Goal: Task Accomplishment & Management: Complete application form

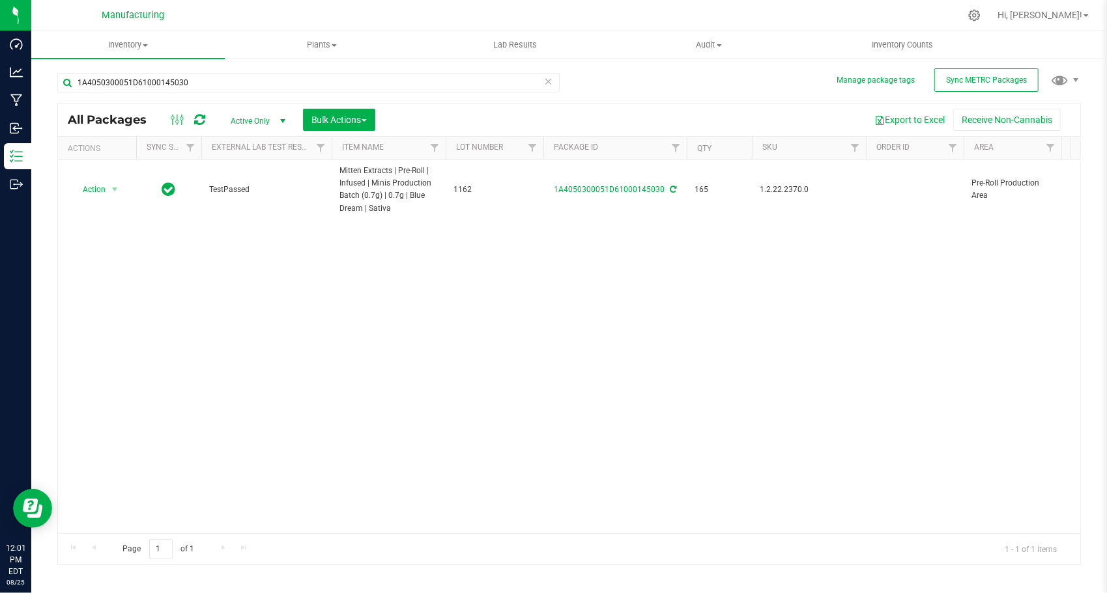
click at [549, 82] on icon at bounding box center [548, 81] width 9 height 16
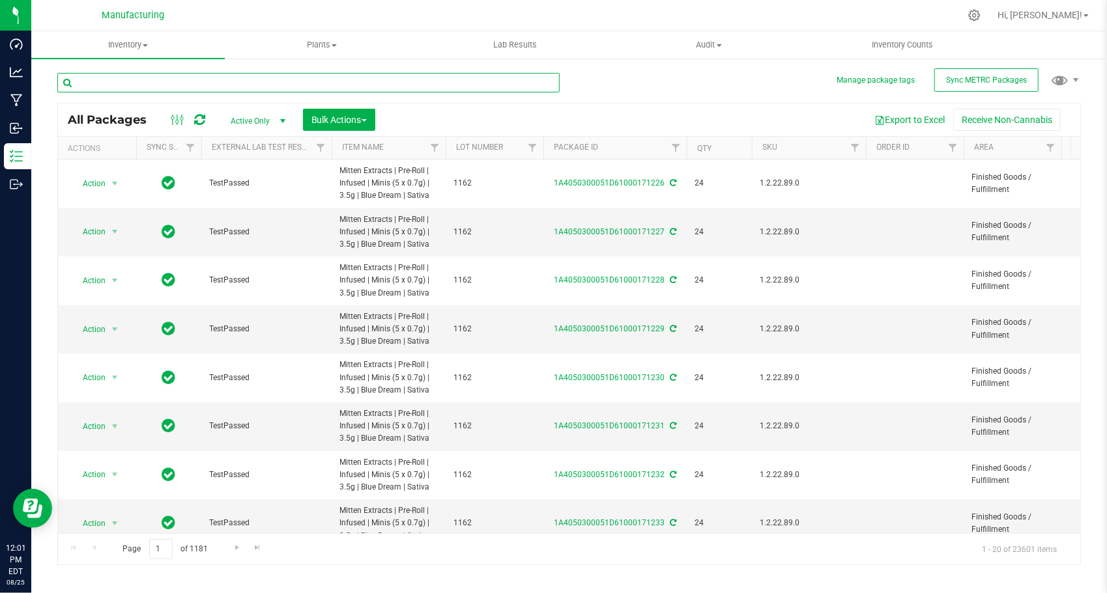
click at [152, 87] on input "text" at bounding box center [308, 83] width 502 height 20
paste input "1A4050300051D61000145021"
type input "1A4050300051D61000145021"
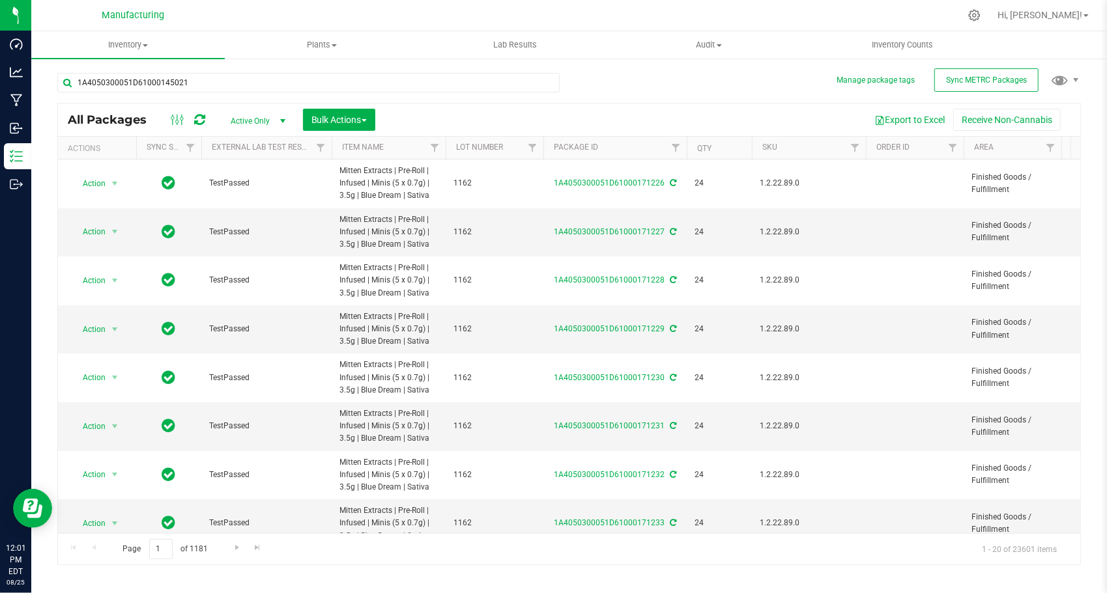
click at [602, 87] on div "1A4050300051D61000145021 All Packages Active Only Active Only Lab Samples Locke…" at bounding box center [568, 313] width 1023 height 505
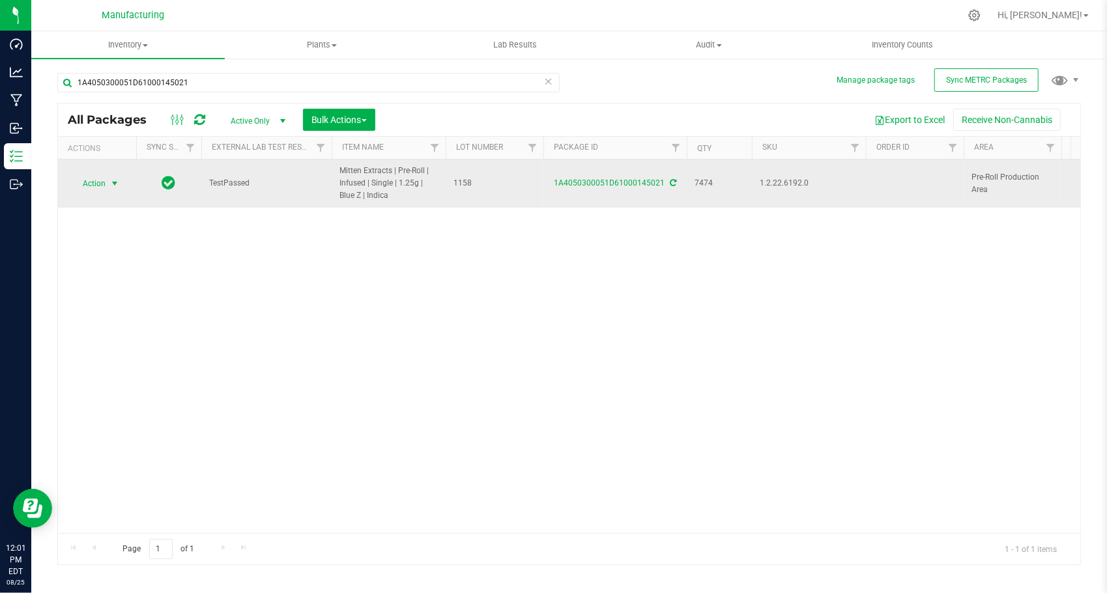
click at [111, 186] on span "select" at bounding box center [114, 183] width 10 height 10
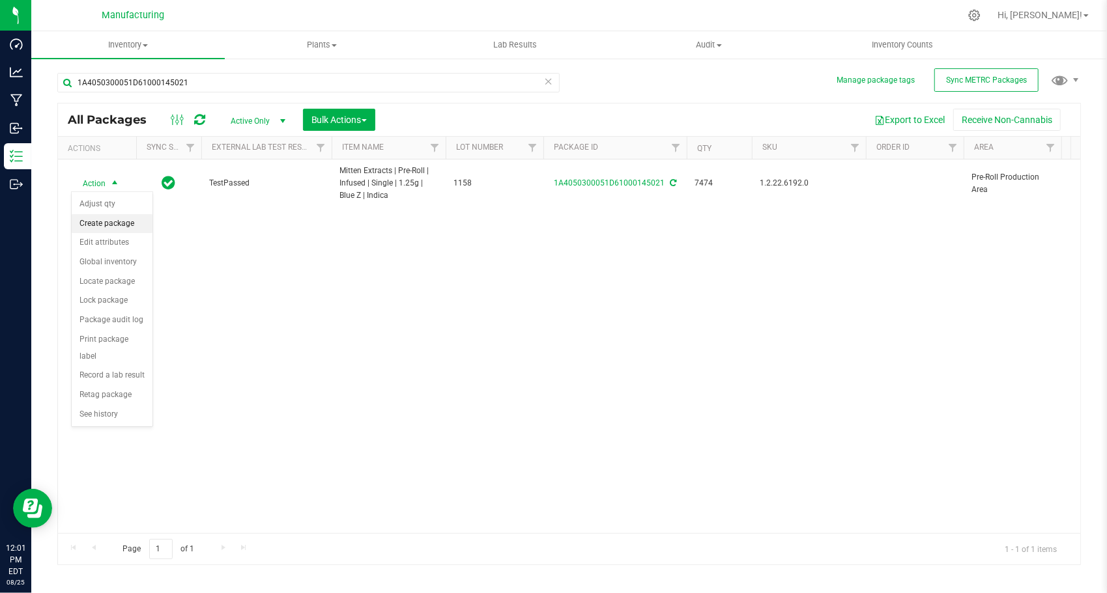
click at [120, 221] on li "Create package" at bounding box center [112, 224] width 81 height 20
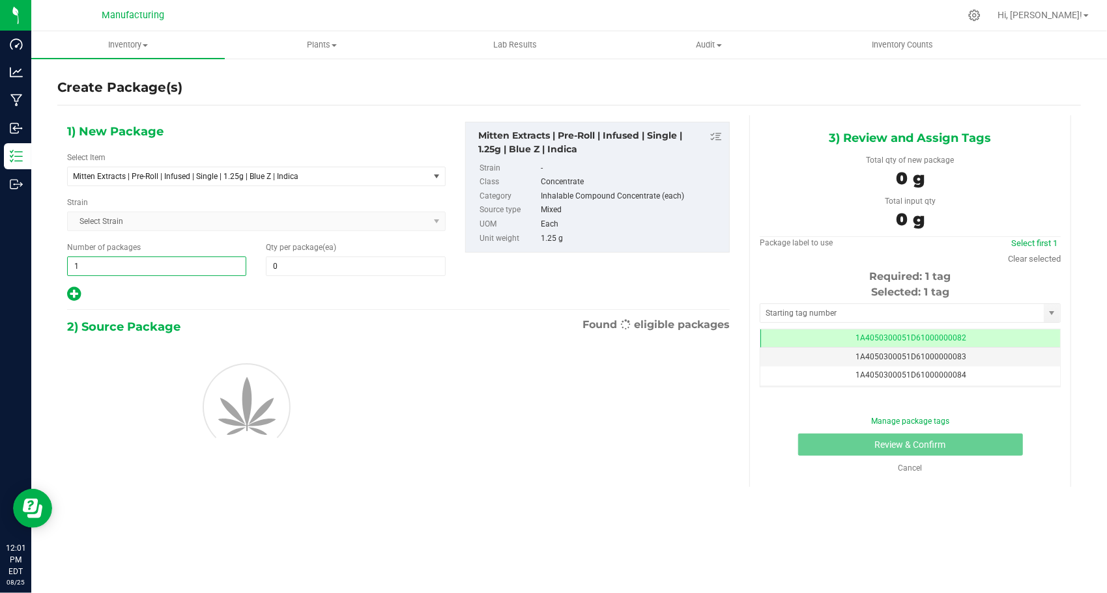
click at [146, 267] on span "1 1" at bounding box center [156, 267] width 179 height 20
click at [146, 267] on input "1" at bounding box center [157, 266] width 178 height 18
type input "249"
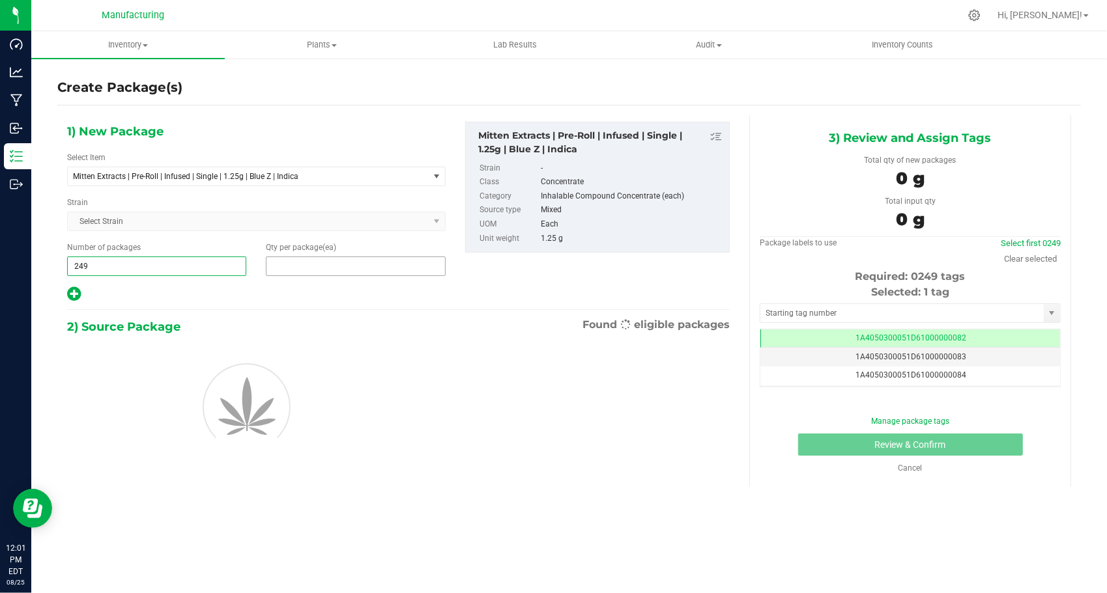
click at [291, 268] on span at bounding box center [355, 267] width 179 height 20
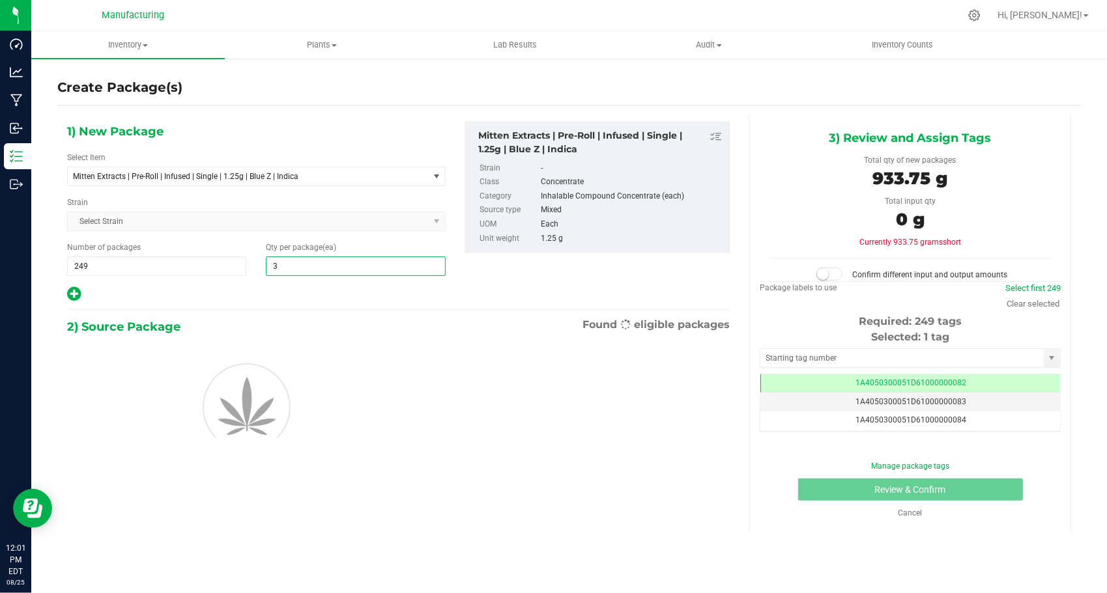
type input "30"
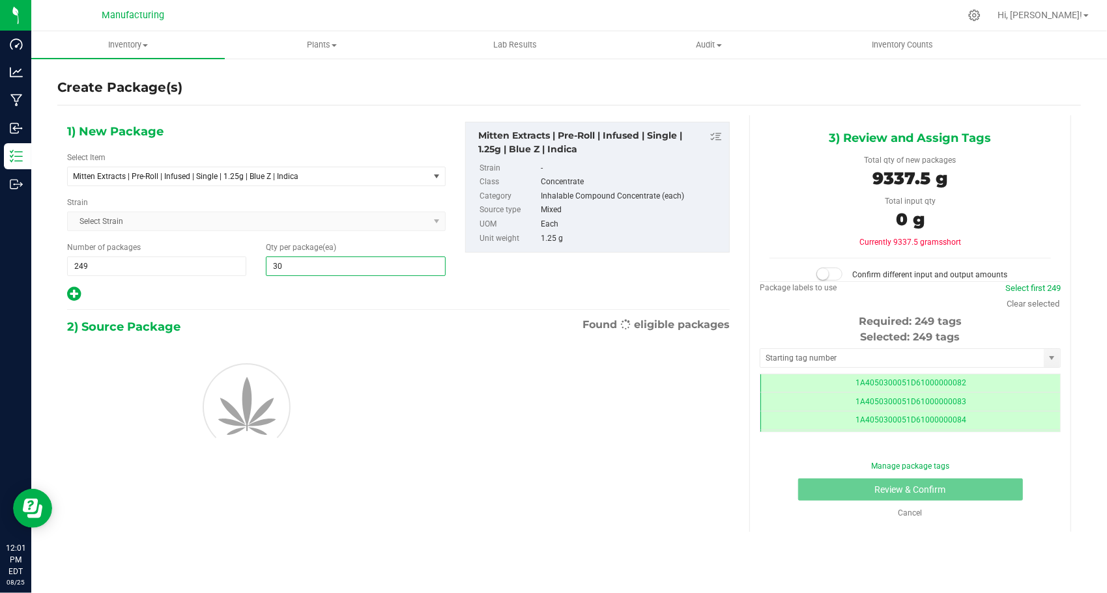
type input "30"
click at [236, 286] on div at bounding box center [256, 294] width 378 height 17
click at [816, 359] on input "text" at bounding box center [901, 358] width 283 height 18
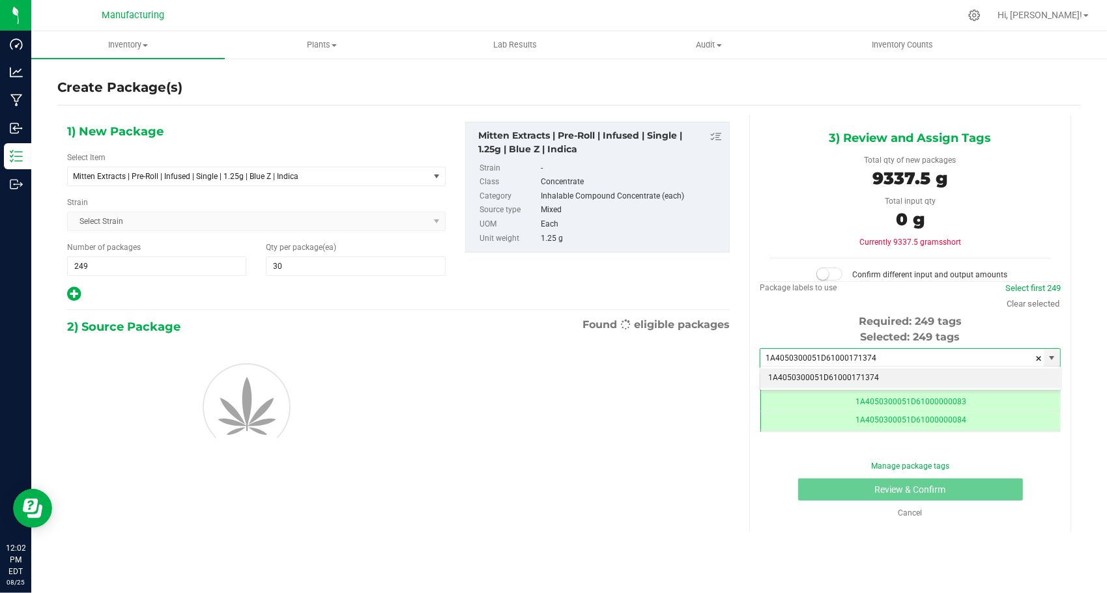
click at [813, 373] on li "1A4050300051D61000171374" at bounding box center [910, 379] width 300 height 20
type input "1A4050300051D61000171374"
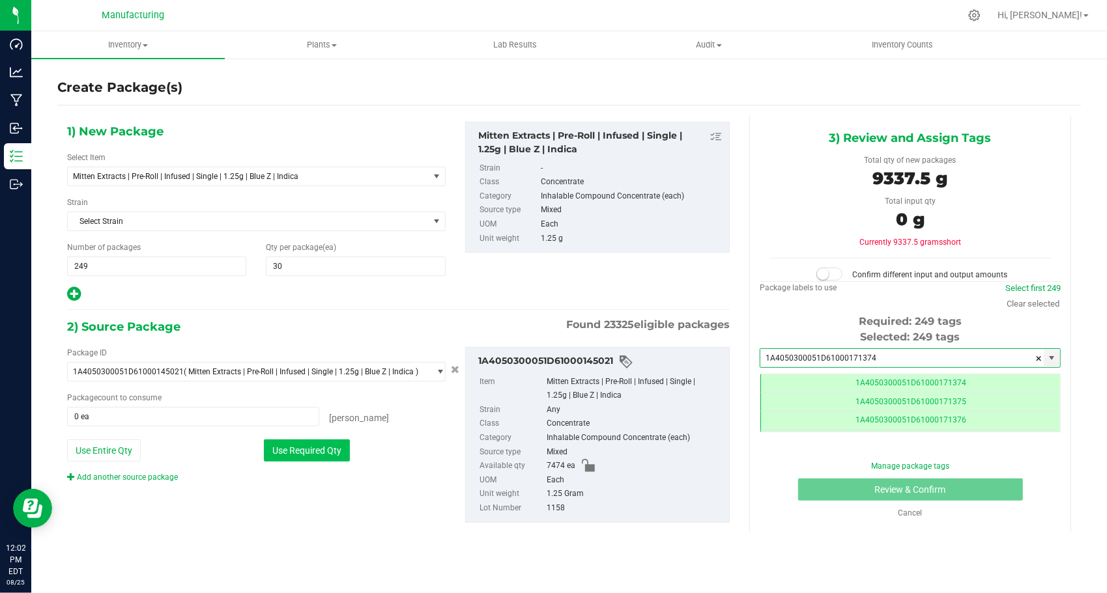
click at [337, 456] on button "Use Required Qty" at bounding box center [307, 451] width 86 height 22
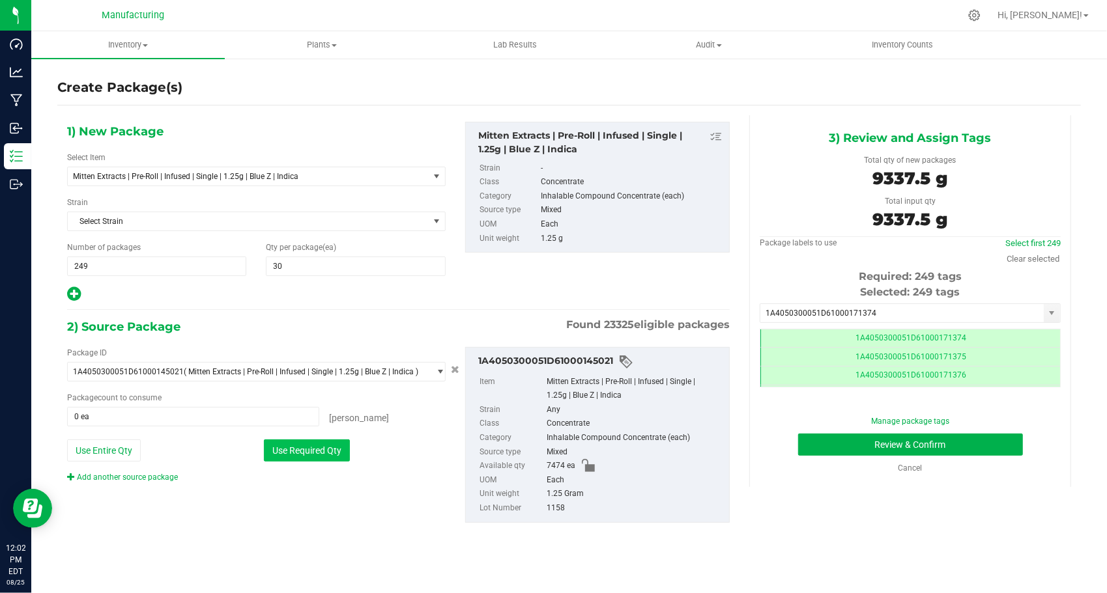
type input "7470 ea"
click at [801, 447] on button "Review & Confirm" at bounding box center [910, 445] width 225 height 22
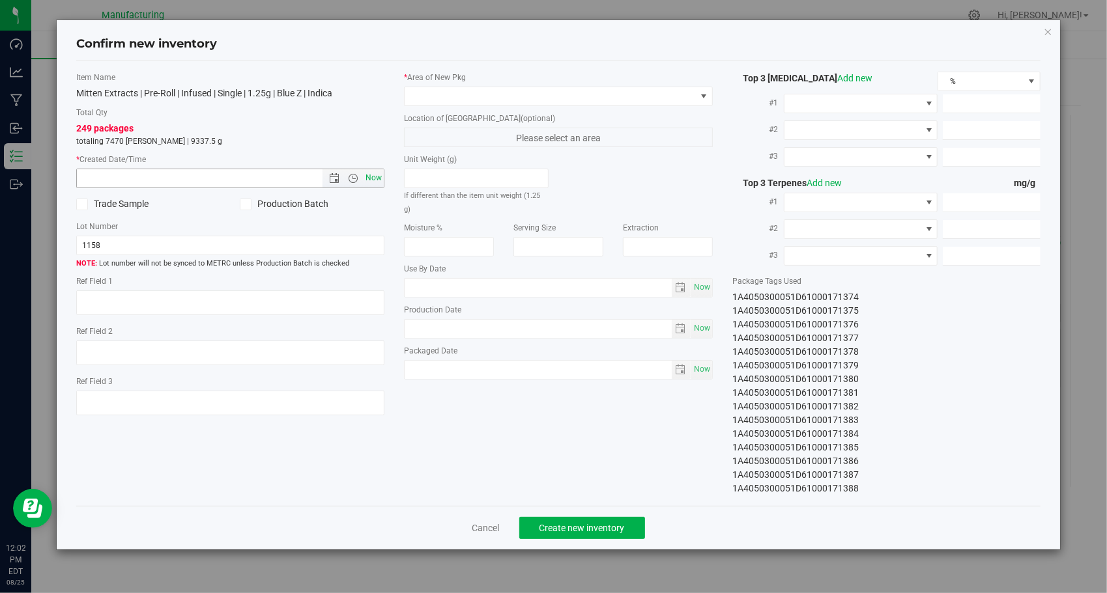
click at [378, 173] on span "Now" at bounding box center [374, 178] width 22 height 19
type input "[DATE] 12:02 PM"
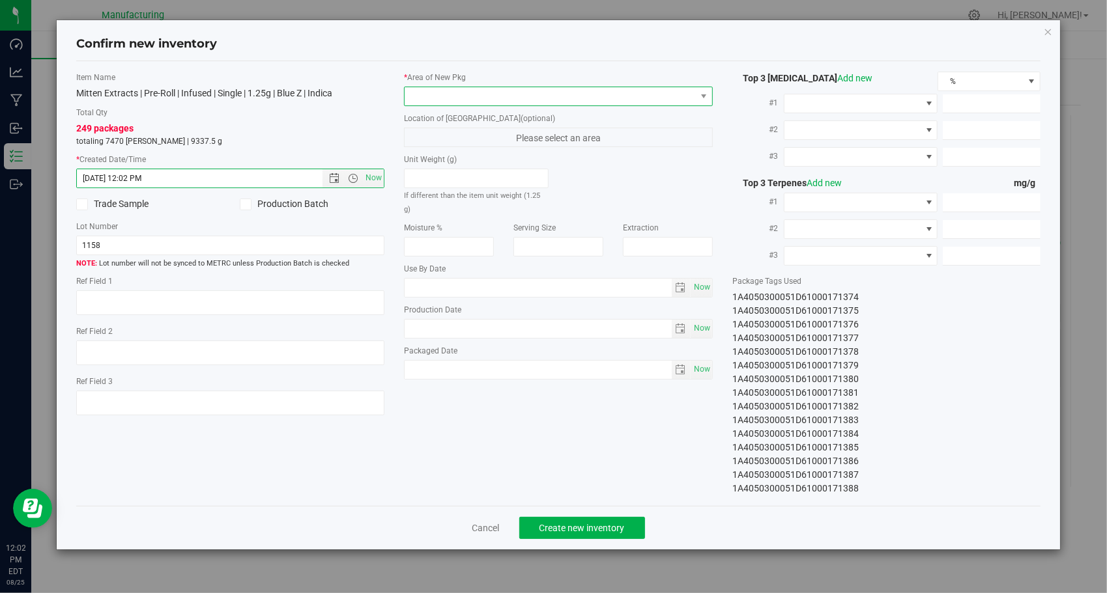
click at [515, 96] on span at bounding box center [550, 96] width 291 height 18
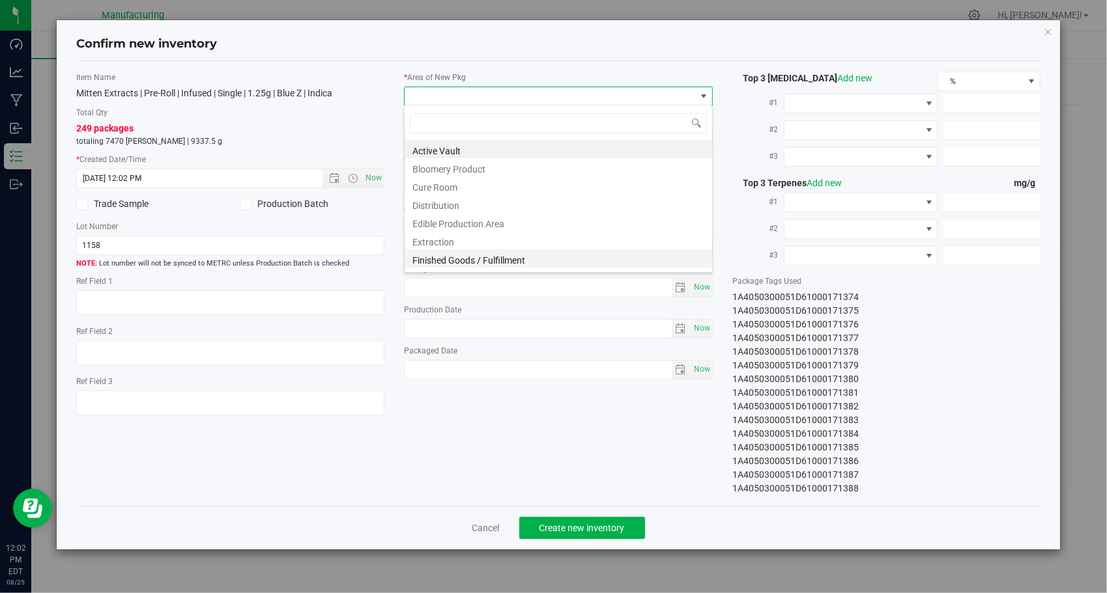
click at [511, 255] on li "Finished Goods / Fulfillment" at bounding box center [558, 258] width 307 height 18
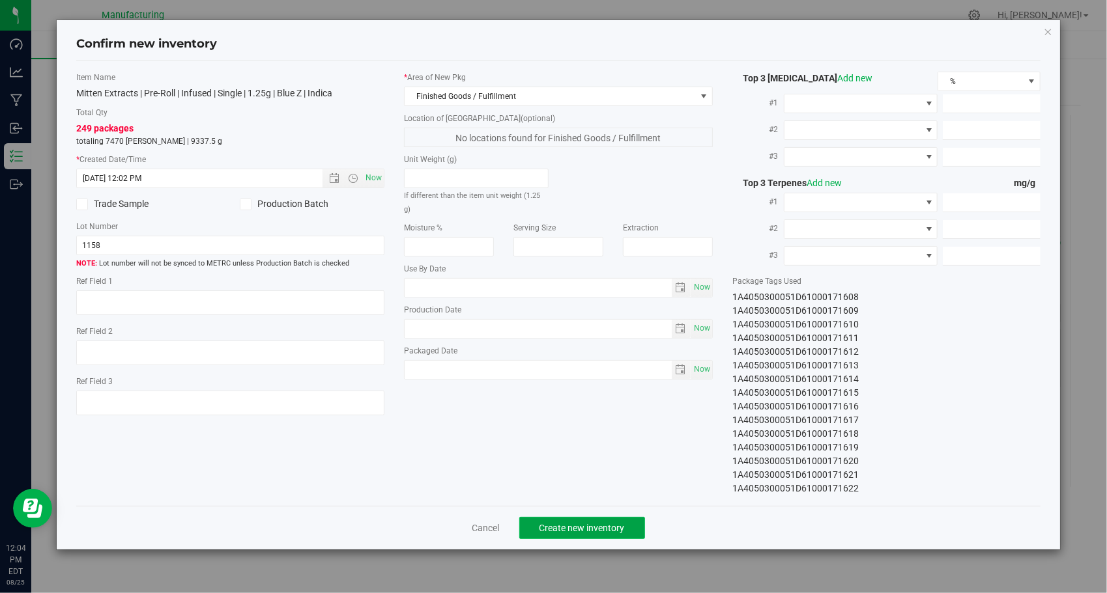
click at [615, 528] on span "Create new inventory" at bounding box center [581, 528] width 85 height 10
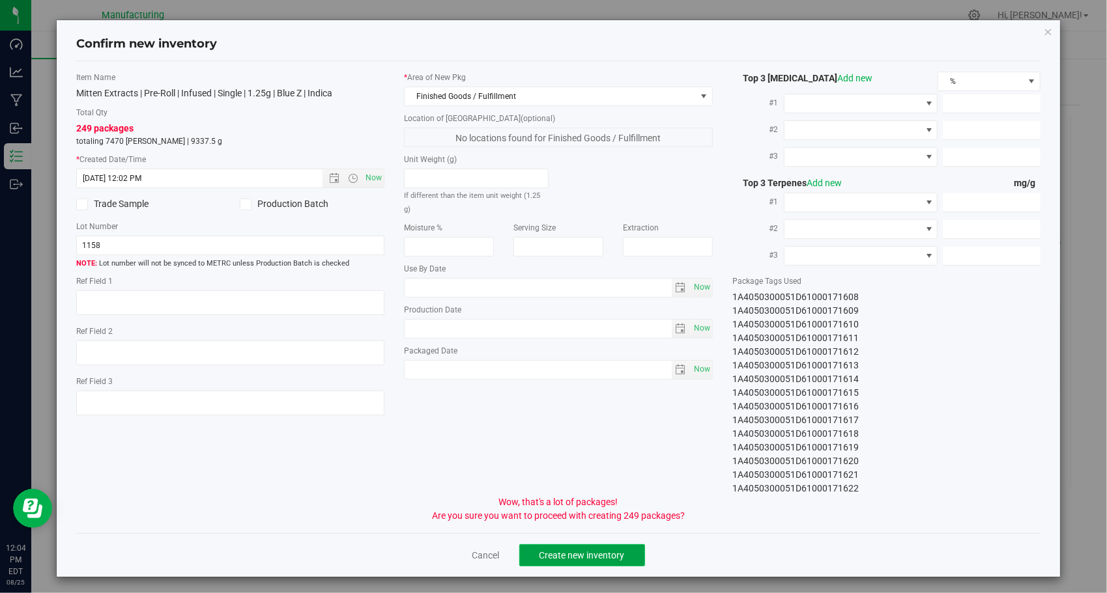
click at [620, 560] on button "Create new inventory" at bounding box center [582, 556] width 126 height 22
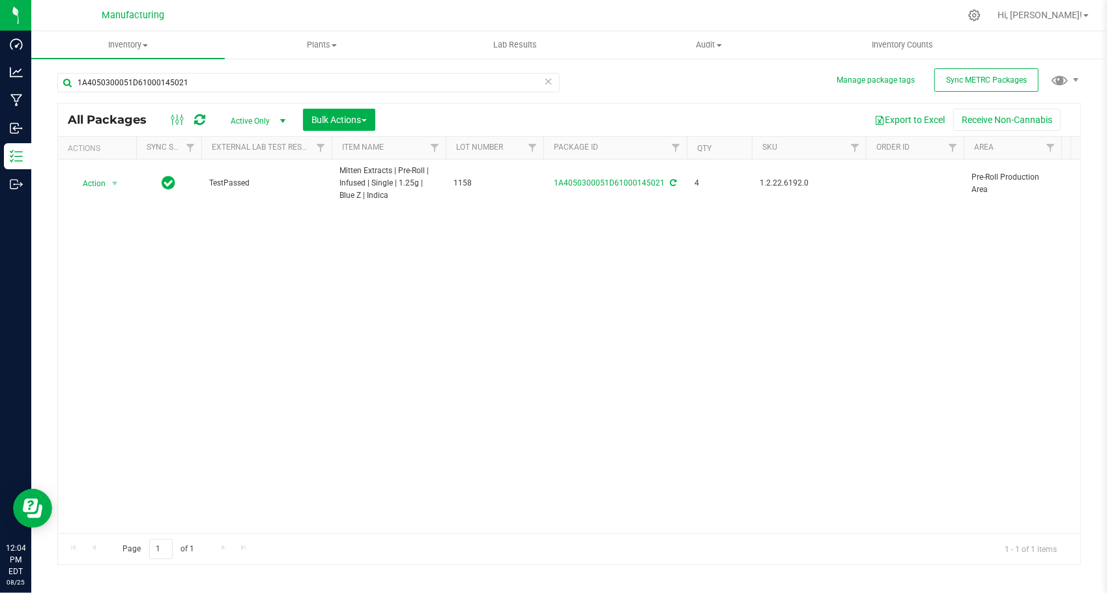
click at [549, 81] on icon at bounding box center [548, 81] width 9 height 16
